Goal: Task Accomplishment & Management: Manage account settings

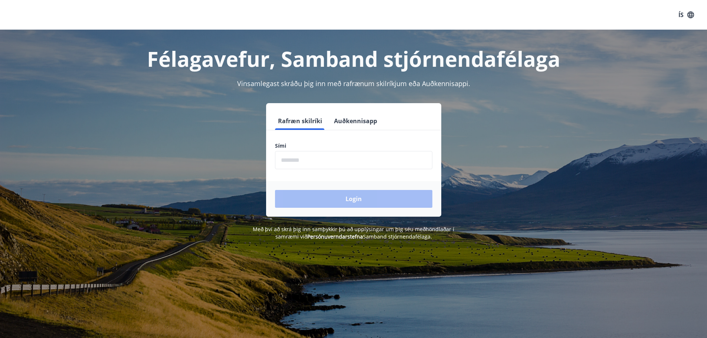
click at [314, 160] on input "phone" at bounding box center [353, 160] width 157 height 18
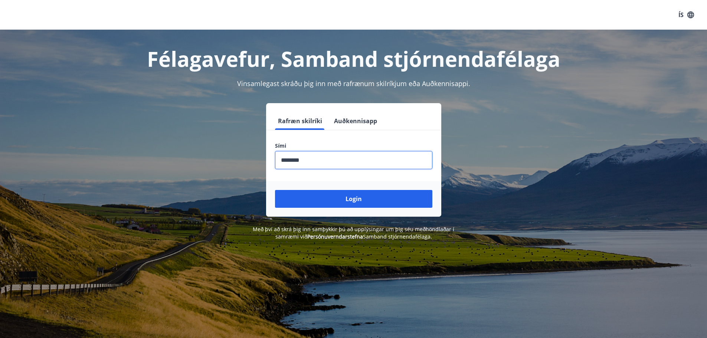
type input "********"
click at [275, 190] on button "Login" at bounding box center [353, 199] width 157 height 18
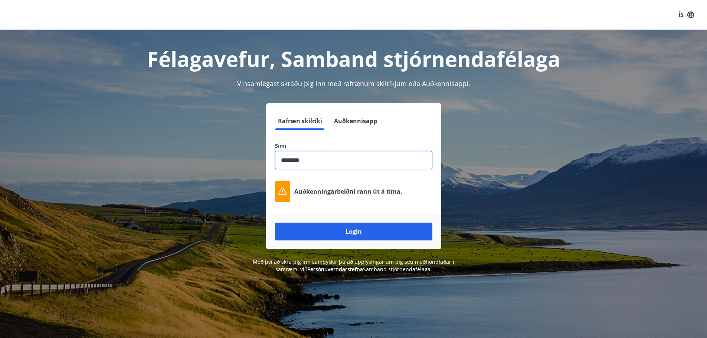
click at [348, 195] on p "Auðkenningarbeiðni rann út á tíma." at bounding box center [348, 192] width 108 height 8
click at [681, 13] on button "ÍS" at bounding box center [687, 14] width 24 height 13
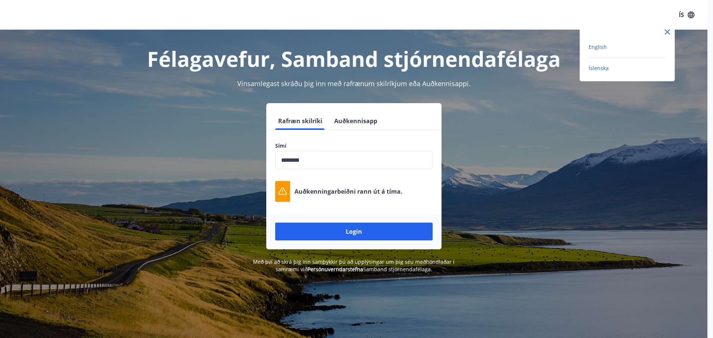
click at [597, 45] on span "English" at bounding box center [598, 46] width 18 height 7
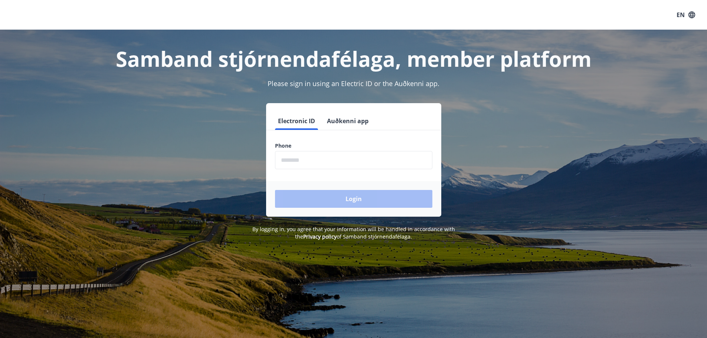
click at [156, 140] on div "Electronic ID Auðkenni app Phone ​ Login" at bounding box center [353, 160] width 517 height 114
click at [137, 115] on div "Electronic ID Auðkenni app Phone ​ Login" at bounding box center [353, 160] width 517 height 114
click at [340, 160] on input "phone" at bounding box center [353, 160] width 157 height 18
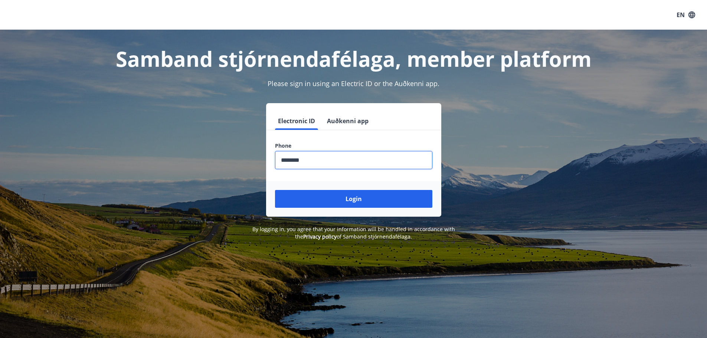
type input "********"
click at [275, 190] on button "Login" at bounding box center [353, 199] width 157 height 18
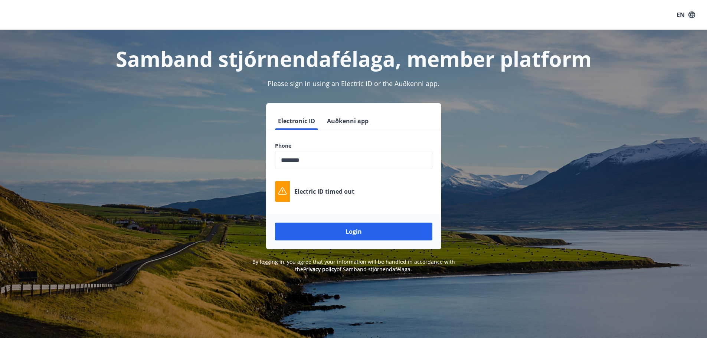
click at [321, 196] on div "Electric ID timed out" at bounding box center [353, 191] width 157 height 21
click at [147, 130] on div "Electronic ID Auðkenni app Phone ​ Electric ID timed out Login" at bounding box center [353, 176] width 517 height 146
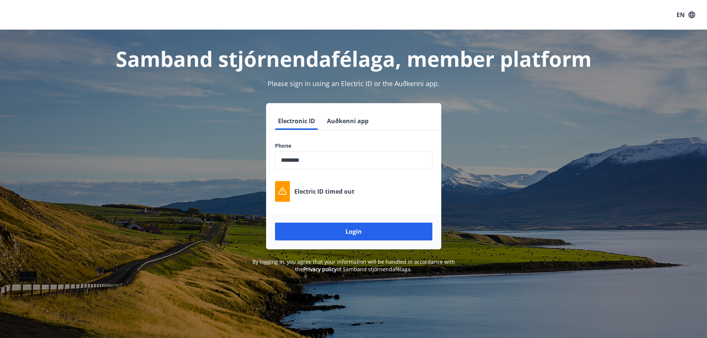
click at [375, 130] on div "Electronic ID Auðkenni app" at bounding box center [353, 121] width 175 height 18
click at [352, 125] on button "Auðkenni app" at bounding box center [348, 121] width 48 height 18
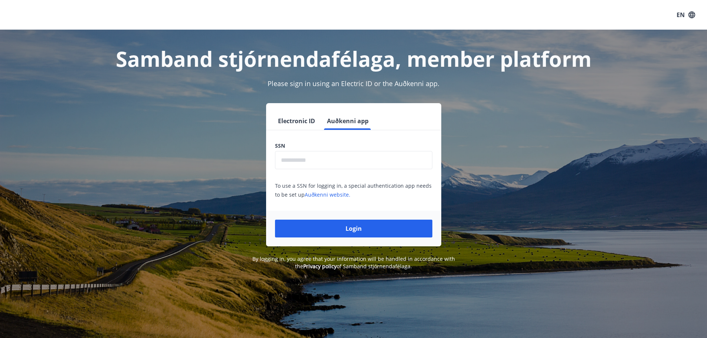
click at [300, 121] on button "Electronic ID" at bounding box center [296, 121] width 43 height 18
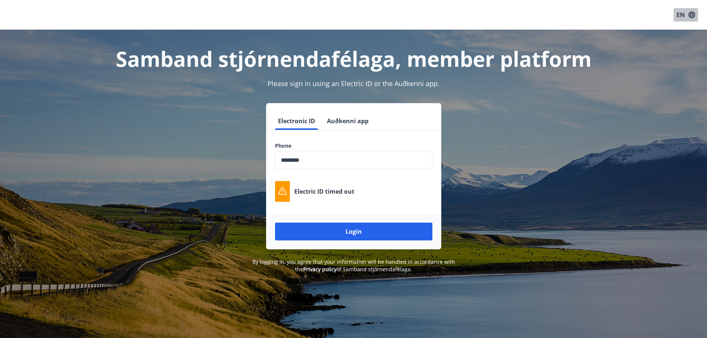
click at [682, 15] on button "EN" at bounding box center [686, 14] width 25 height 13
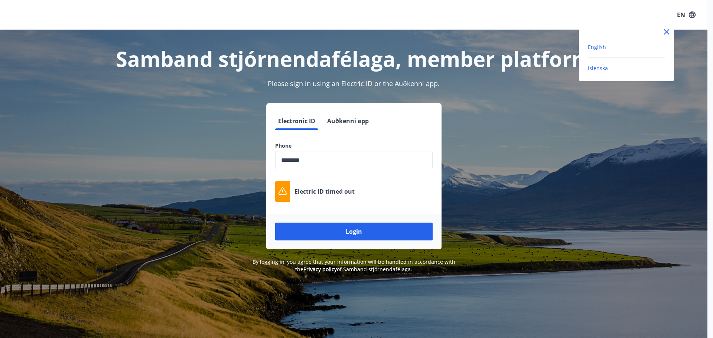
click at [591, 69] on span "Íslenska" at bounding box center [598, 68] width 20 height 7
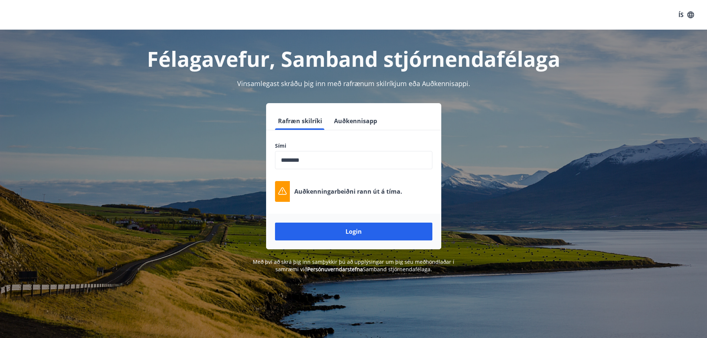
click at [164, 97] on div "Félagavefur, Samband stjórnendafélaga Vinsamlegast skráðu þig inn með rafrænum …" at bounding box center [354, 152] width 535 height 244
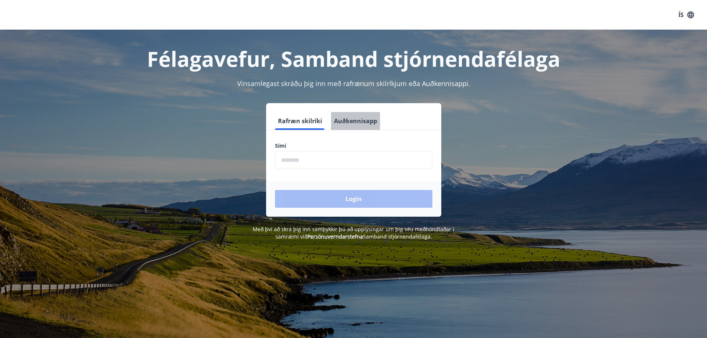
click at [360, 126] on button "Auðkennisapp" at bounding box center [355, 121] width 49 height 18
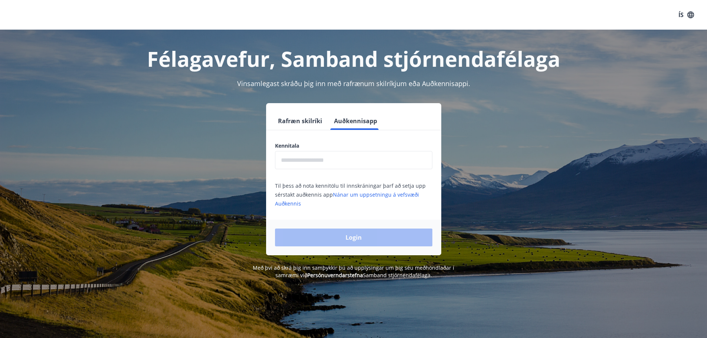
click at [316, 166] on input "text" at bounding box center [353, 160] width 157 height 18
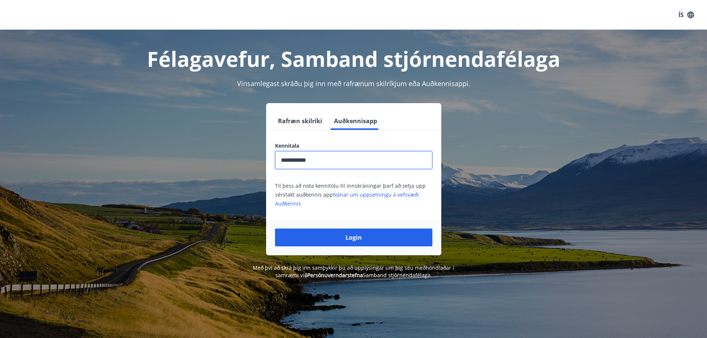
type input "**********"
click at [275, 229] on button "Login" at bounding box center [353, 238] width 157 height 18
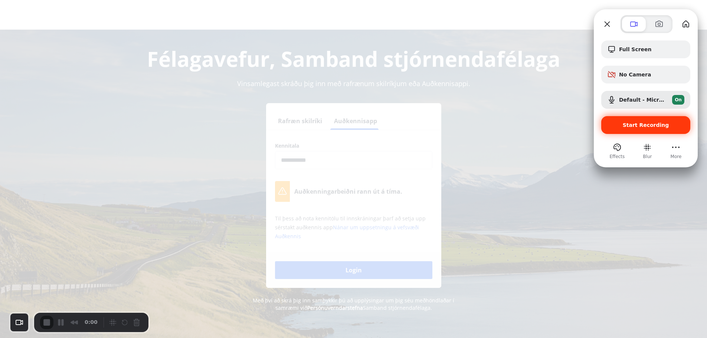
click at [616, 126] on span "Start Recording" at bounding box center [645, 125] width 77 height 6
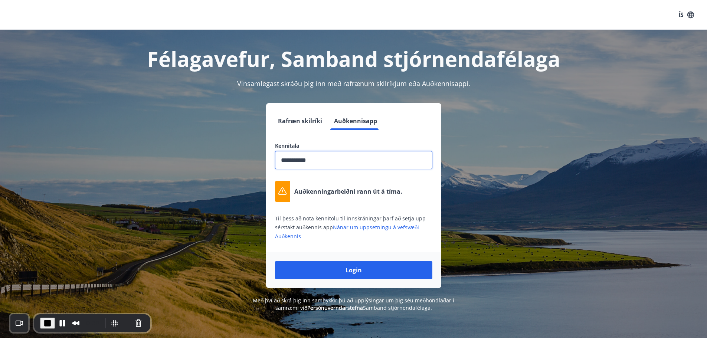
click at [683, 13] on button "ÍS" at bounding box center [687, 14] width 24 height 13
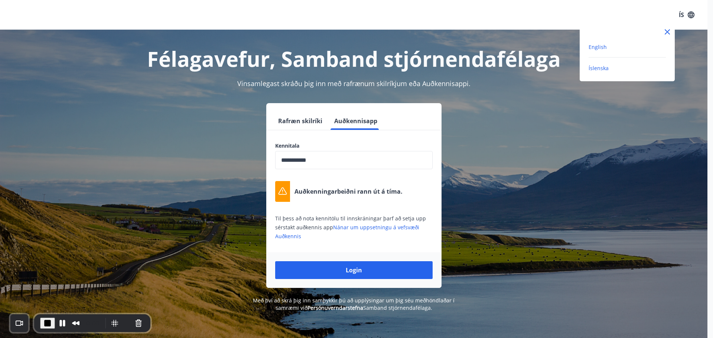
click at [593, 45] on span "English" at bounding box center [598, 46] width 18 height 7
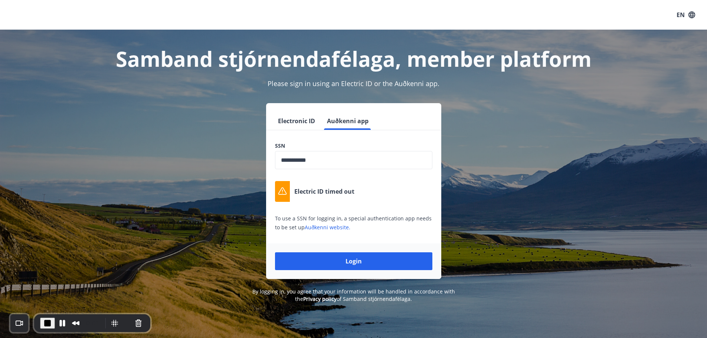
click at [294, 114] on button "Electronic ID" at bounding box center [296, 121] width 43 height 18
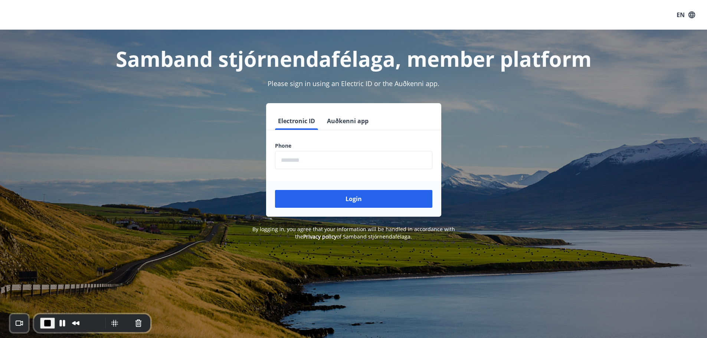
click at [300, 160] on input "phone" at bounding box center [353, 160] width 157 height 18
type input "********"
click at [275, 190] on button "Login" at bounding box center [353, 199] width 157 height 18
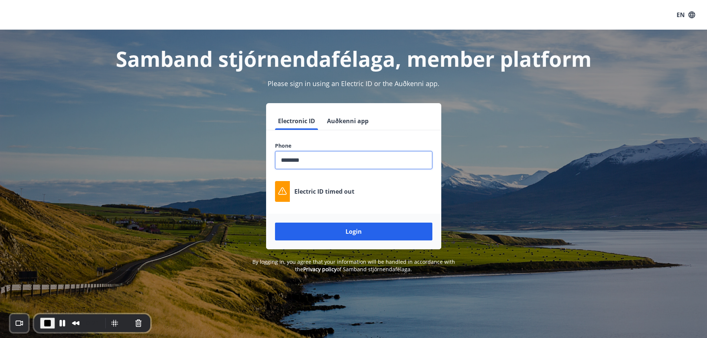
click at [44, 324] on span "End Recording" at bounding box center [47, 323] width 9 height 9
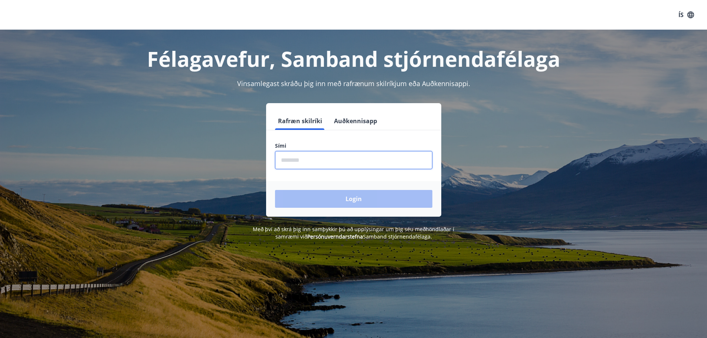
click at [299, 162] on input "phone" at bounding box center [353, 160] width 157 height 18
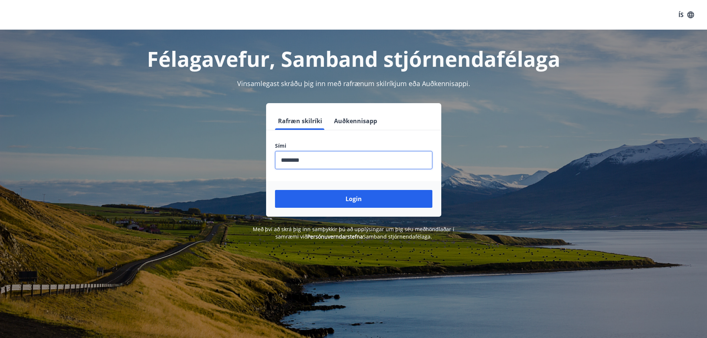
click at [275, 190] on button "Login" at bounding box center [353, 199] width 157 height 18
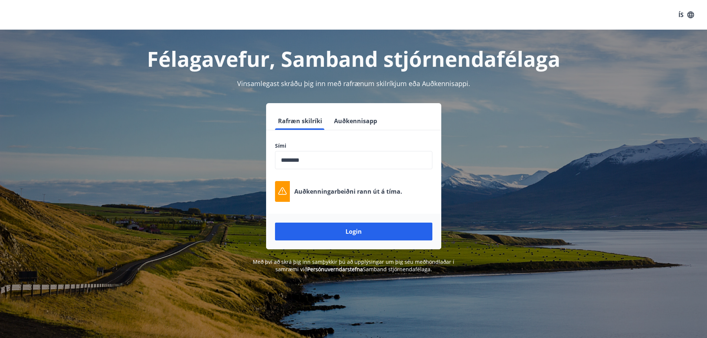
click at [314, 159] on input "phone" at bounding box center [353, 160] width 157 height 18
drag, startPoint x: 315, startPoint y: 163, endPoint x: 190, endPoint y: 154, distance: 125.4
click at [190, 154] on div "Rafræn skilríki Auðkennisapp Sími ​ Auðkenningarbeiðni rann út á tíma. Login" at bounding box center [353, 176] width 517 height 146
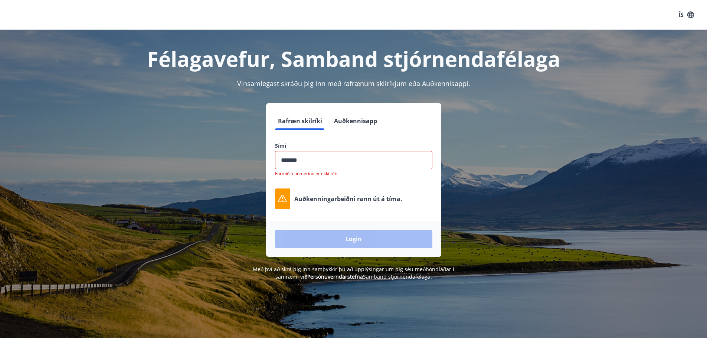
type input "********"
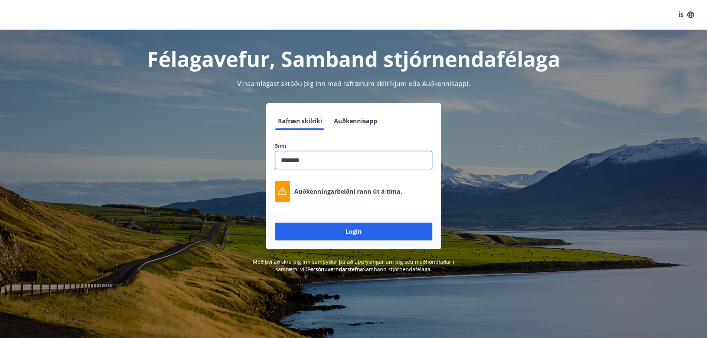
click at [275, 223] on button "Login" at bounding box center [353, 232] width 157 height 18
